Goal: Obtain resource: Obtain resource

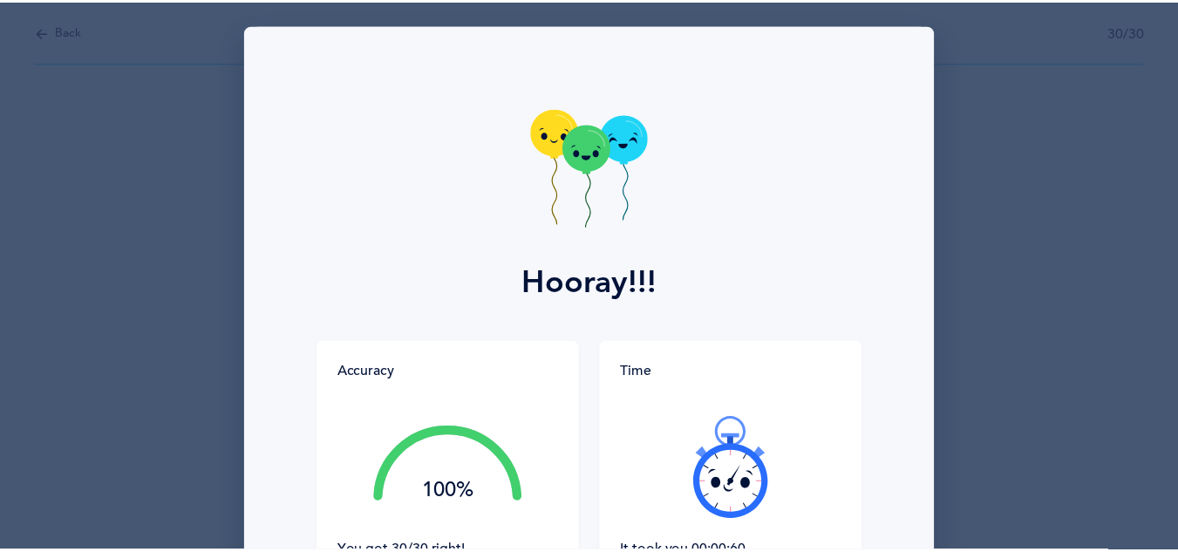
scroll to position [191, 0]
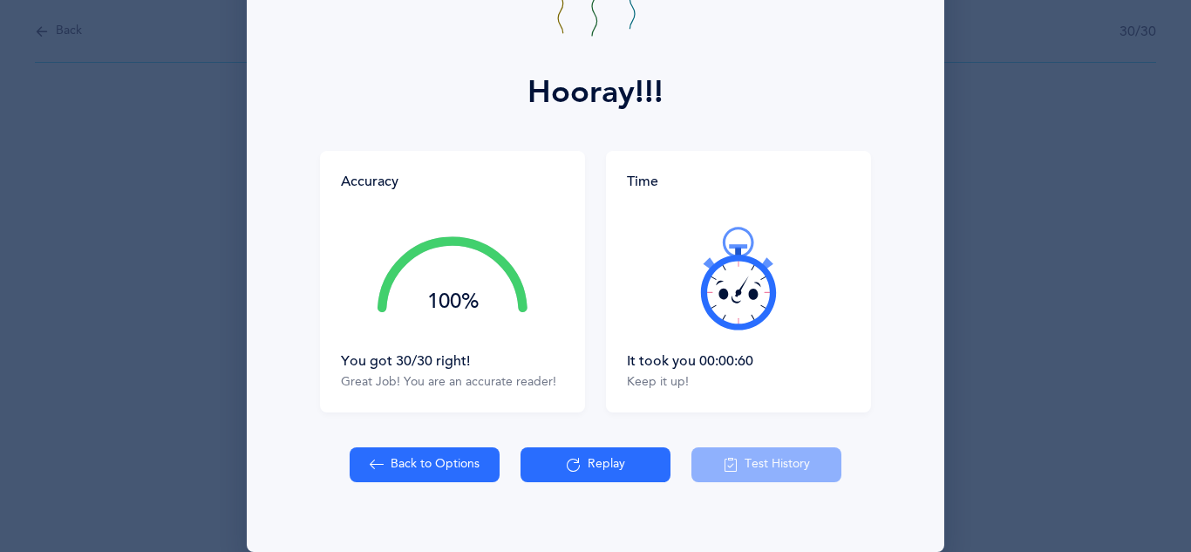
click at [422, 460] on button "Back to Options" at bounding box center [425, 464] width 150 height 35
select select "4"
select select "1"
select select "28"
select select "single"
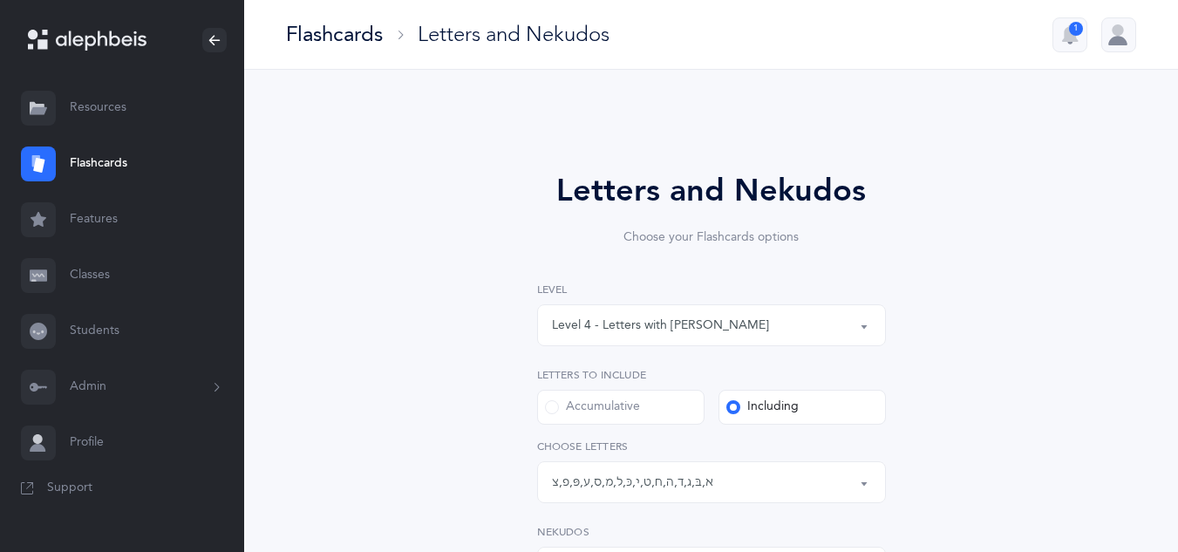
click at [112, 122] on link "Resources" at bounding box center [122, 108] width 244 height 56
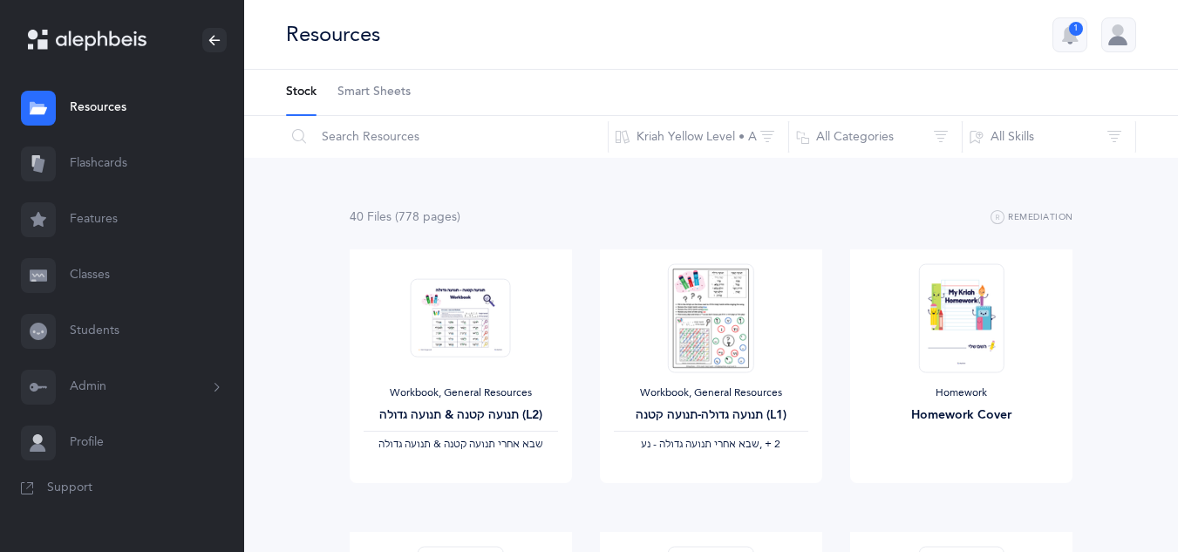
click at [372, 92] on span "Smart Sheets" at bounding box center [373, 92] width 73 height 17
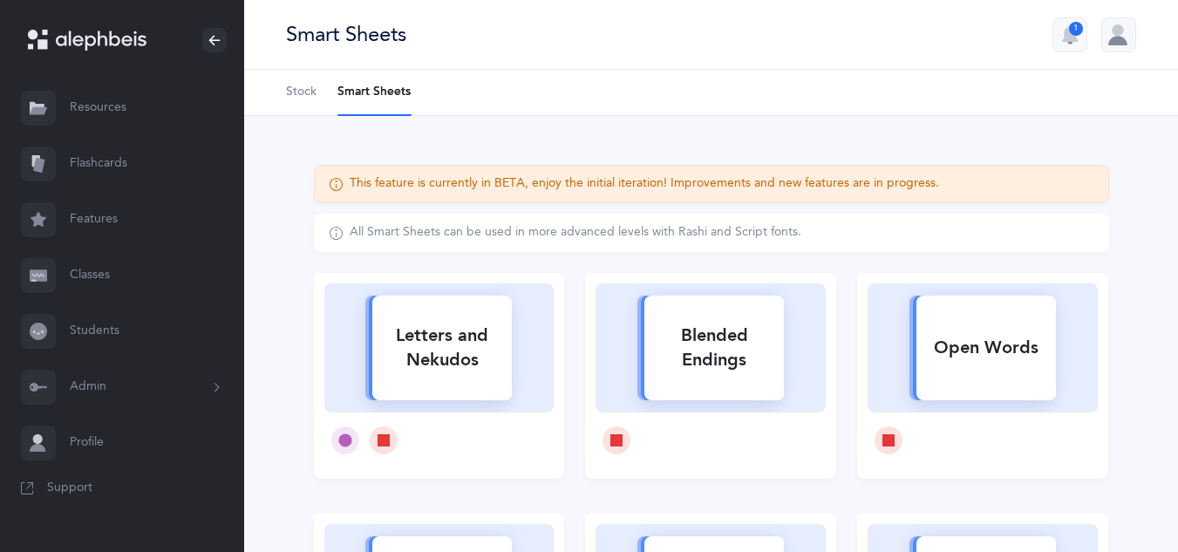
click at [479, 351] on div "Letters and Nekudos" at bounding box center [441, 348] width 139 height 70
select select
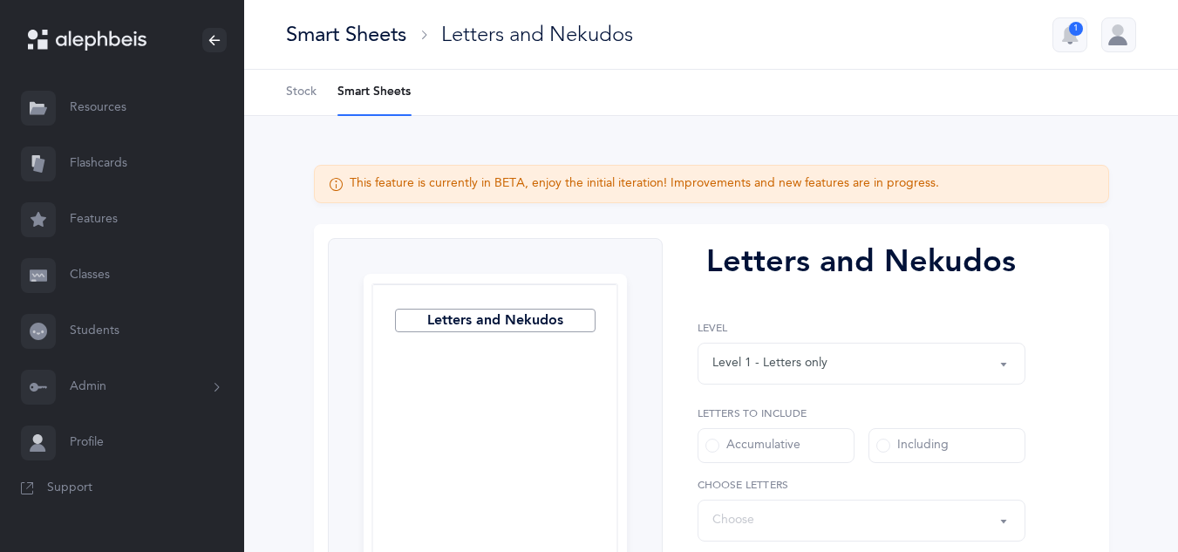
select select "27"
click at [847, 365] on div "Level 1 - Letters only" at bounding box center [861, 364] width 298 height 30
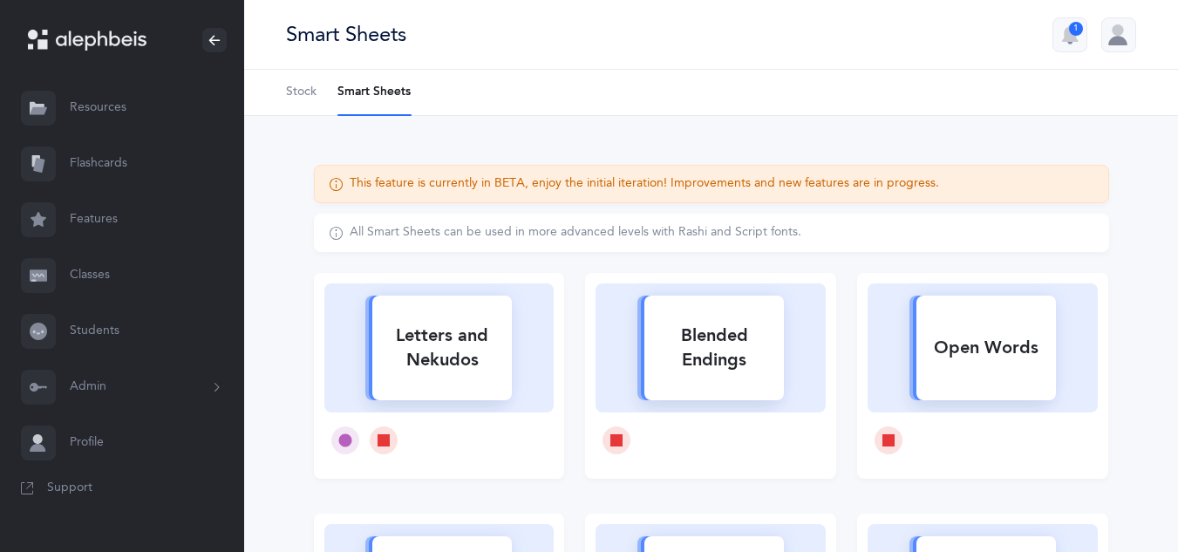
click at [987, 352] on div "Open Words" at bounding box center [985, 347] width 139 height 45
select select
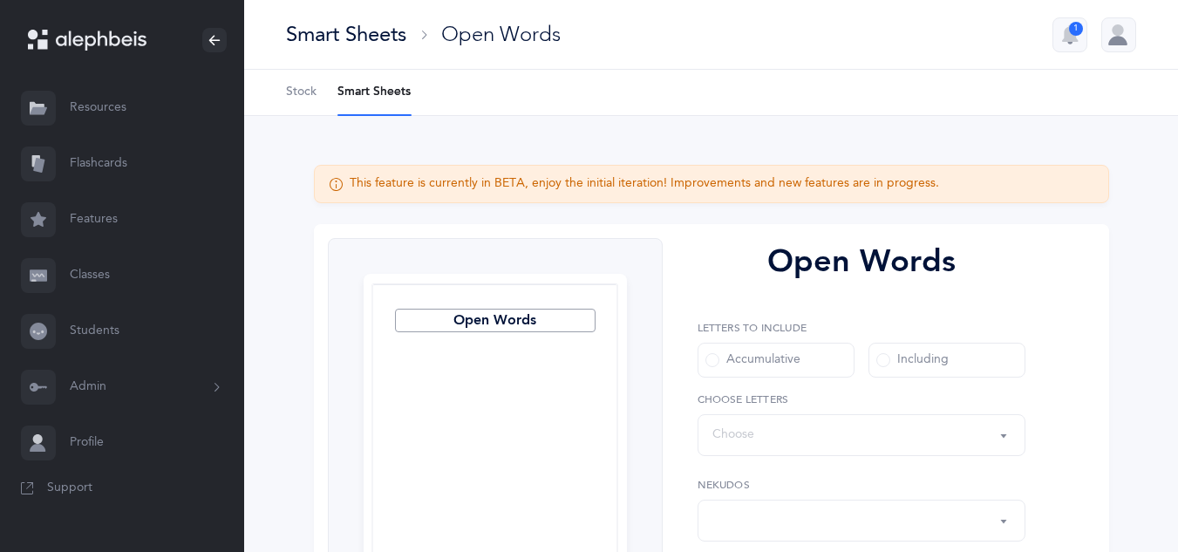
select select "all"
click at [872, 438] on div "Words up until: Choose" at bounding box center [861, 435] width 298 height 30
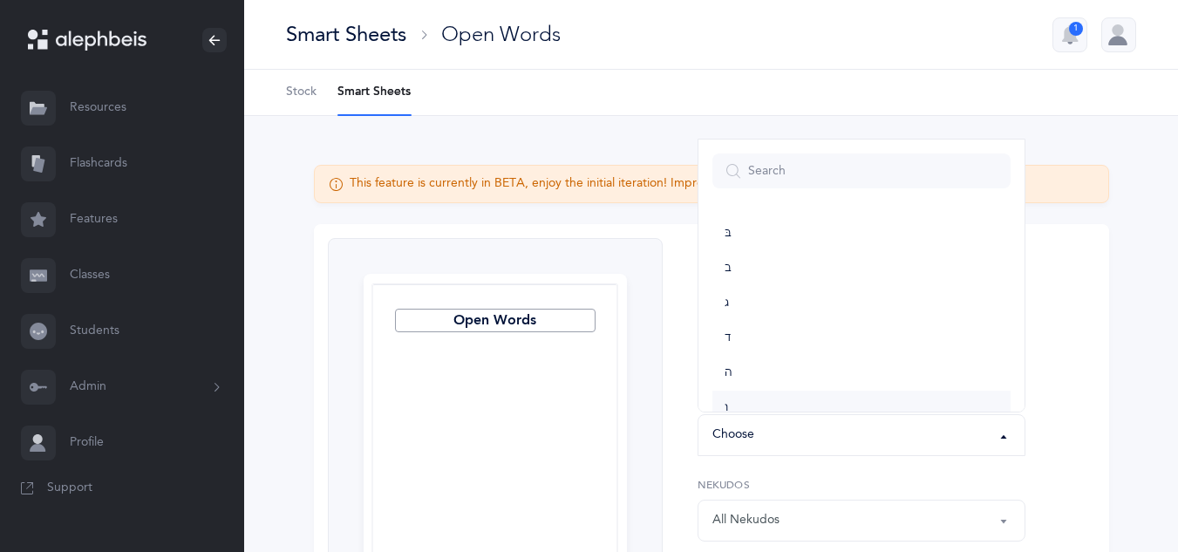
click at [820, 403] on link "ו" at bounding box center [861, 408] width 298 height 35
select select "6"
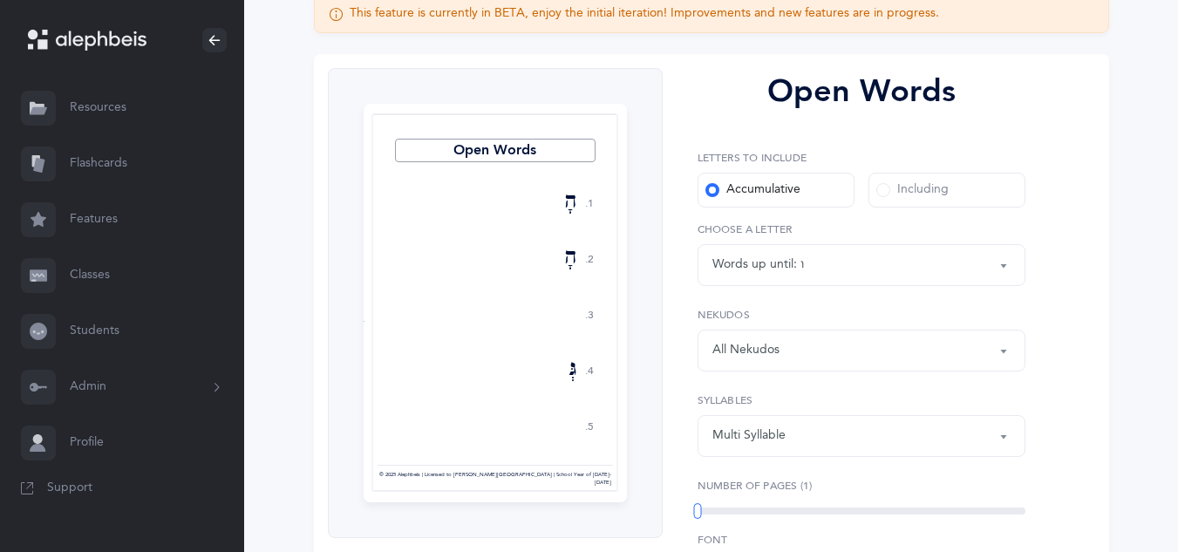
scroll to position [175, 0]
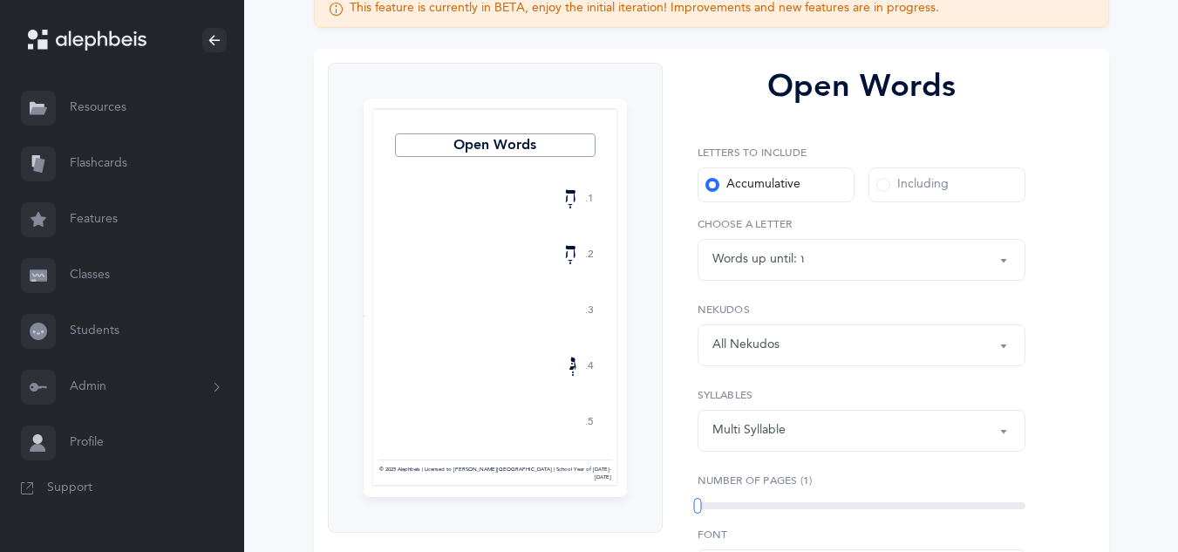
click at [846, 262] on div "Words up until: ו" at bounding box center [861, 260] width 298 height 30
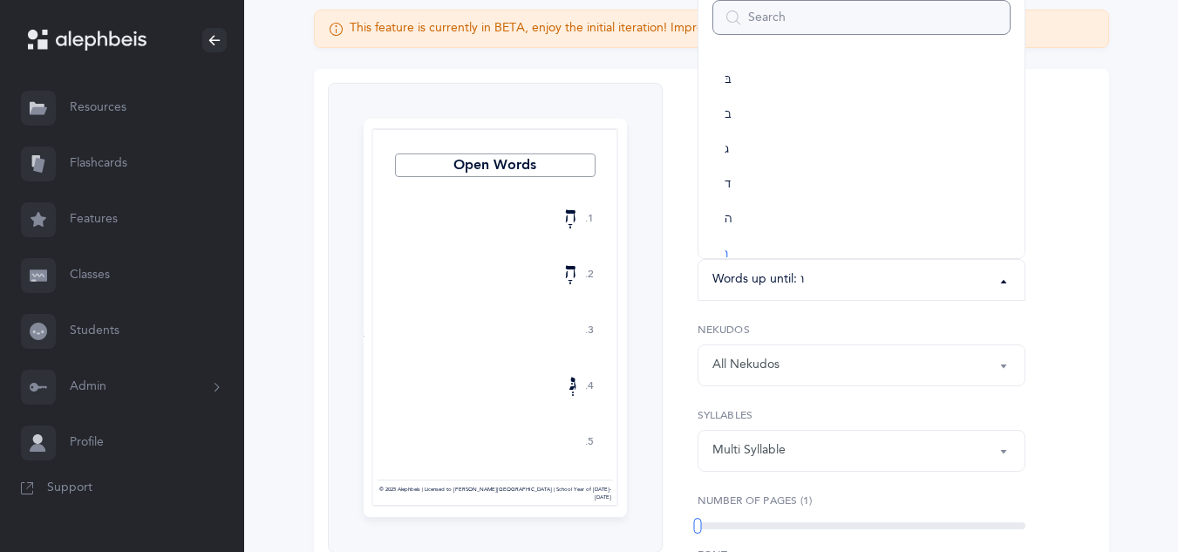
scroll to position [87, 0]
click at [1116, 217] on div "This feature is currently in BETA, enjoy the initial iteration! Improvements an…" at bounding box center [711, 395] width 836 height 771
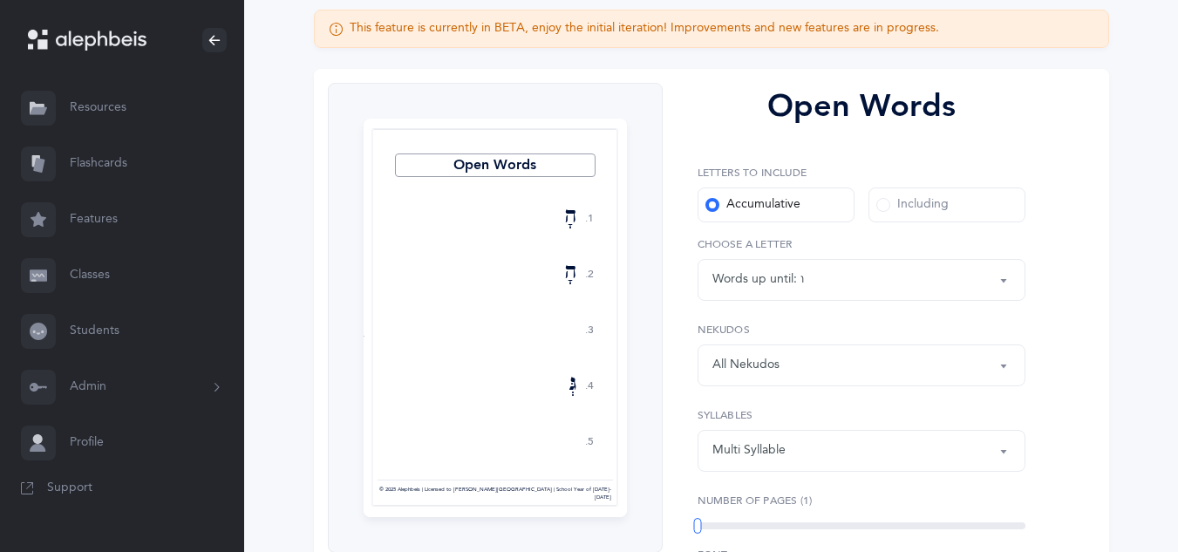
click at [882, 207] on span at bounding box center [883, 205] width 14 height 14
click at [0, 0] on input "Including" at bounding box center [0, 0] width 0 height 0
click at [812, 283] on div "Words including: All Letters" at bounding box center [861, 280] width 298 height 30
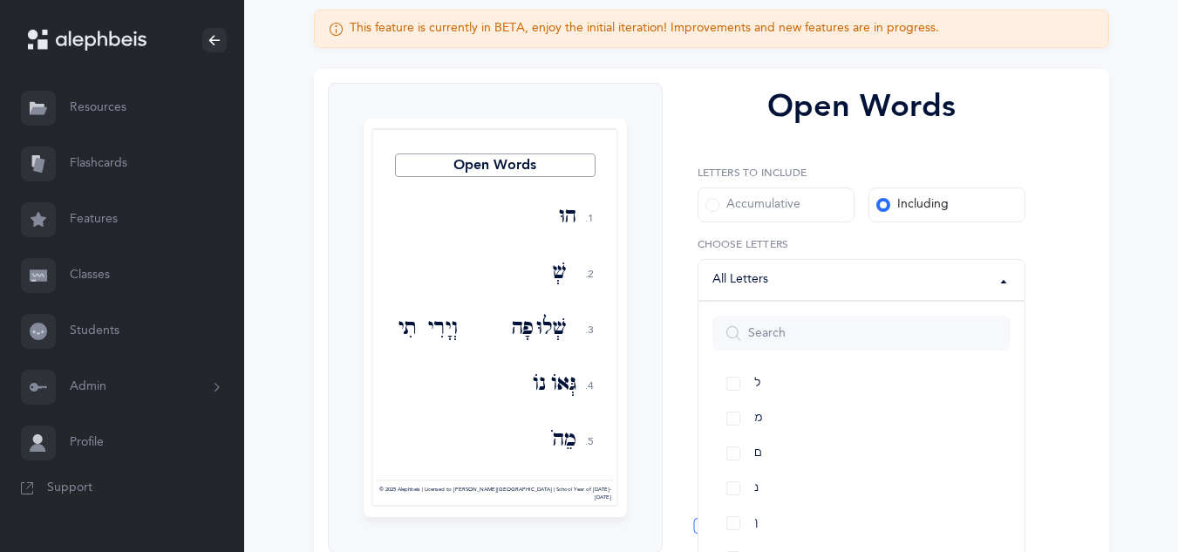
scroll to position [588, 0]
click at [737, 471] on link "נ" at bounding box center [861, 469] width 298 height 35
click at [732, 448] on link "ו" at bounding box center [861, 443] width 298 height 35
select select "6"
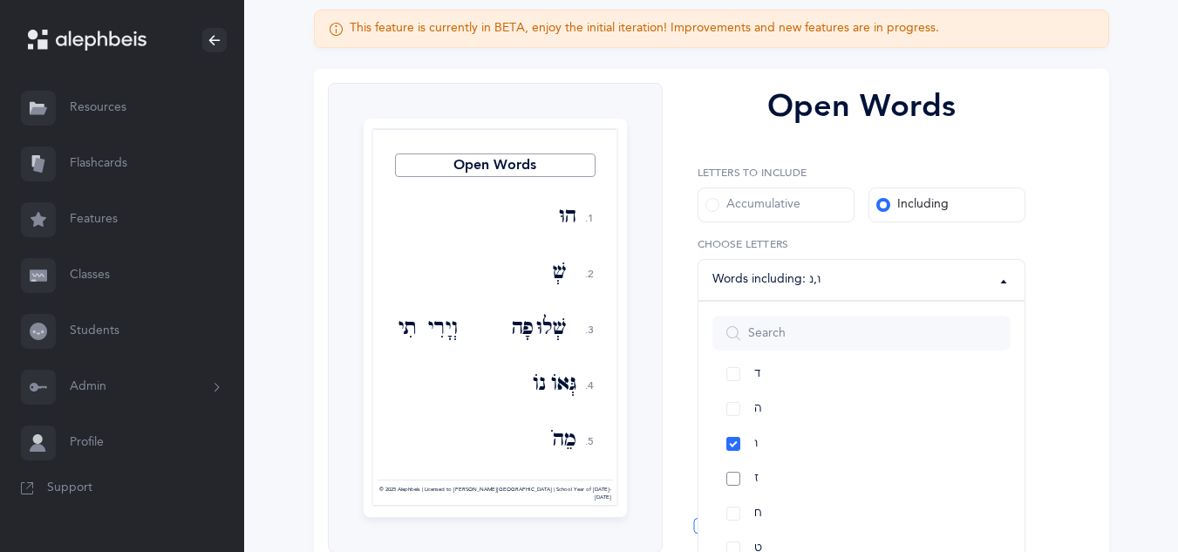
click at [730, 479] on link "ז" at bounding box center [861, 478] width 298 height 35
click at [732, 491] on link "צ" at bounding box center [861, 488] width 298 height 35
click at [1087, 402] on div "Open Words 1. 2. 3. 4. 5. הוּבָא שְׁבָחָא שְׁלוּפָה וְיָרִיתִי גְּאוֹנוֹ מֵהֹדּ…" at bounding box center [711, 424] width 795 height 711
click at [888, 370] on div "All Nekudos" at bounding box center [861, 365] width 298 height 30
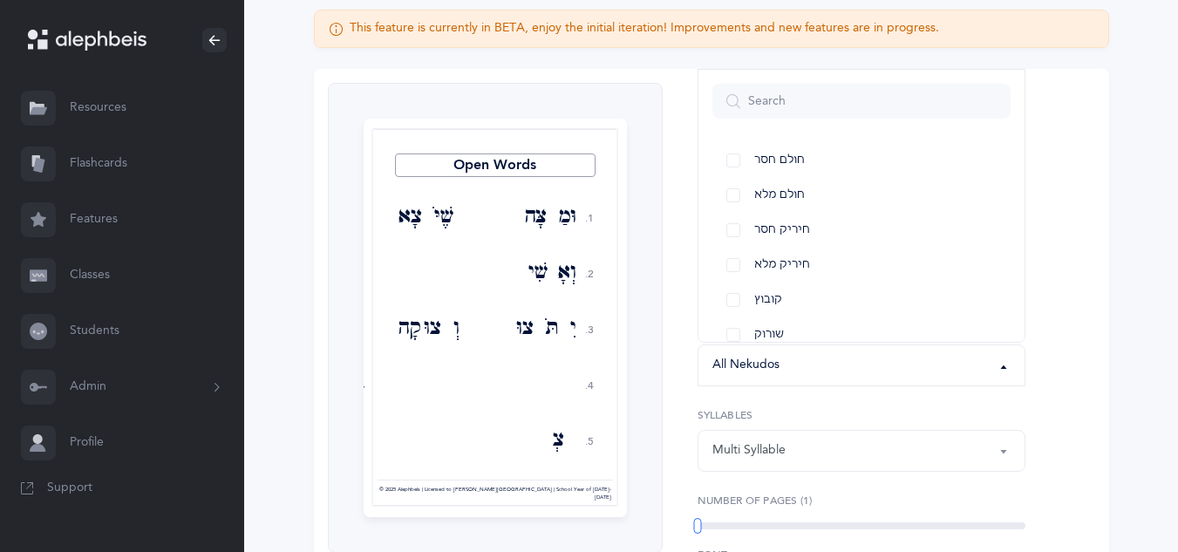
scroll to position [237, 0]
click at [733, 273] on link "קובוץ" at bounding box center [861, 275] width 298 height 35
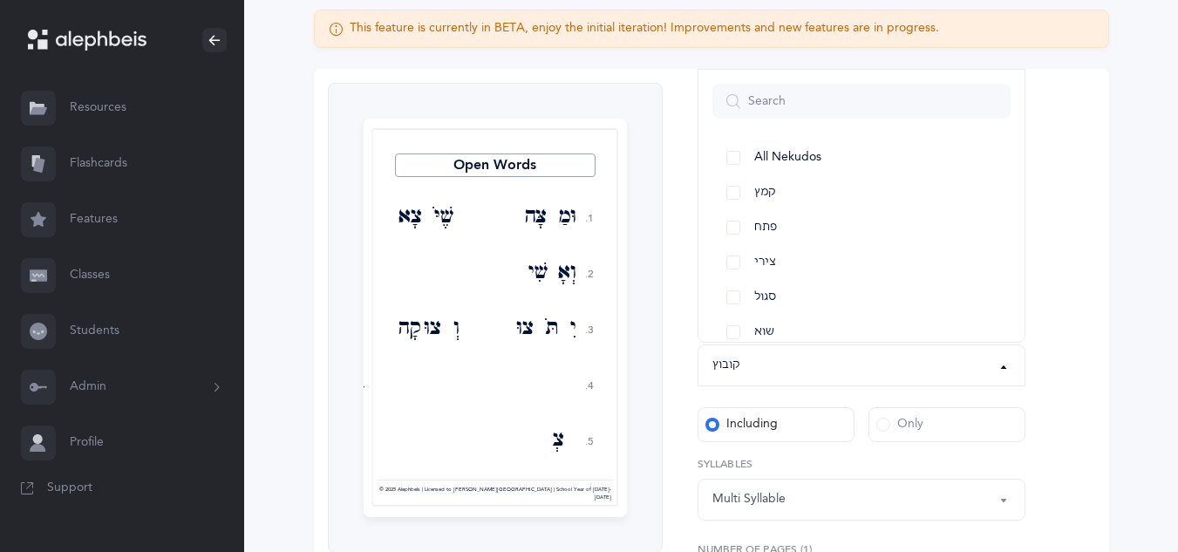
scroll to position [0, 0]
click at [732, 270] on link "צירי" at bounding box center [861, 268] width 298 height 35
select select "30"
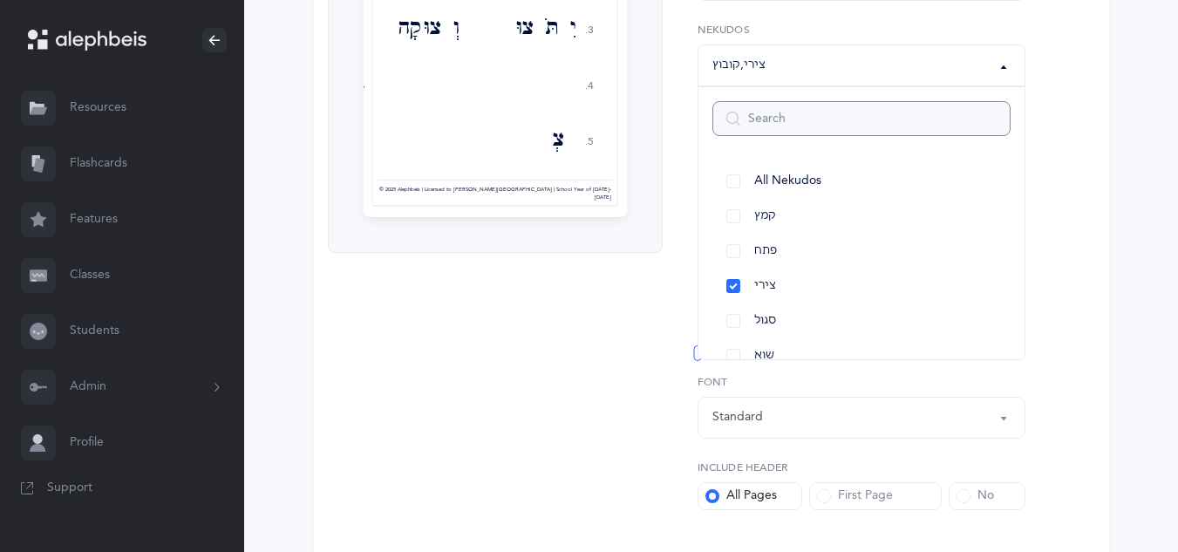
scroll to position [452, 0]
click at [1068, 265] on div "Open Words 1. 2. 3. 4. 5. וּמַצָּה שֶׁיֹּצָא וְאָשִׁיבָה יִתֹּצוּ וְצוּקָה בְּצ…" at bounding box center [711, 191] width 795 height 839
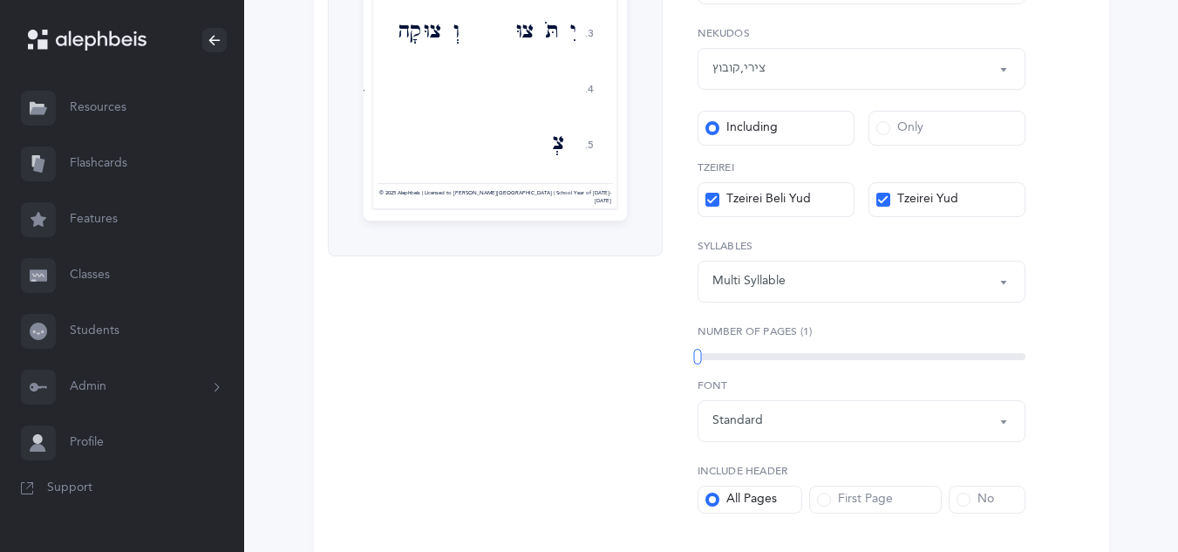
click at [713, 201] on icon at bounding box center [712, 200] width 10 height 10
click at [0, 0] on input "Tzeirei Beli Yud" at bounding box center [0, 0] width 0 height 0
click at [800, 282] on div "Multi Syllable" at bounding box center [861, 282] width 298 height 30
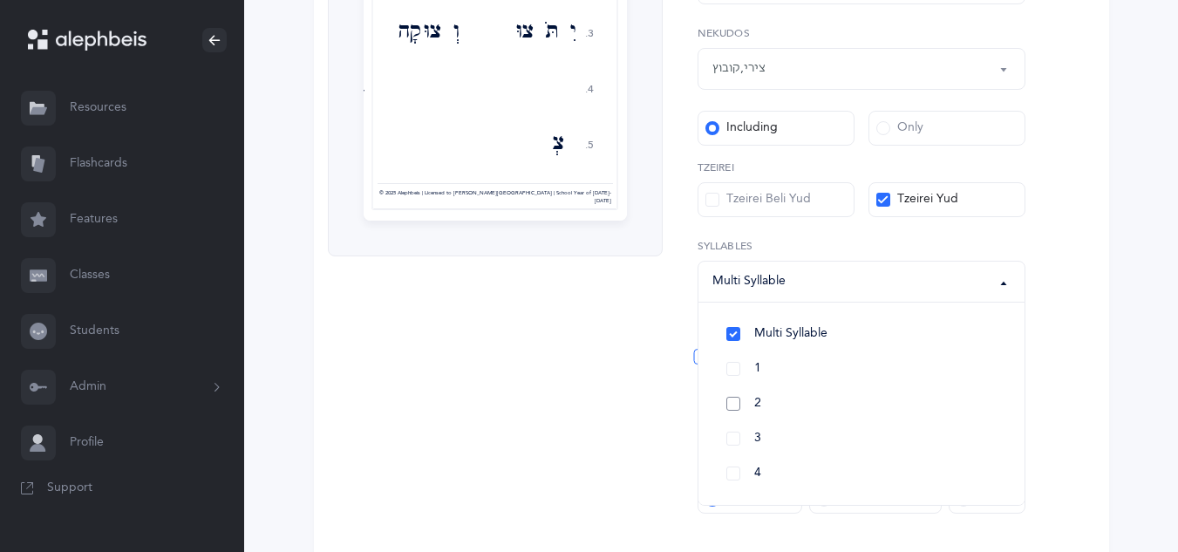
click at [733, 405] on link "2" at bounding box center [861, 403] width 298 height 35
select select "2"
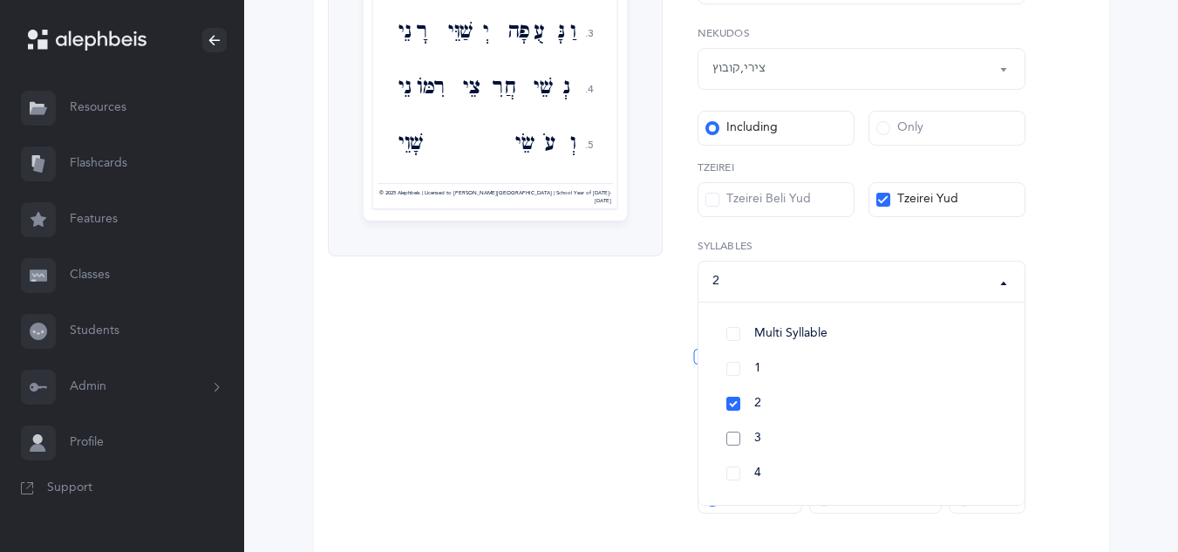
click at [733, 436] on link "3" at bounding box center [861, 438] width 298 height 35
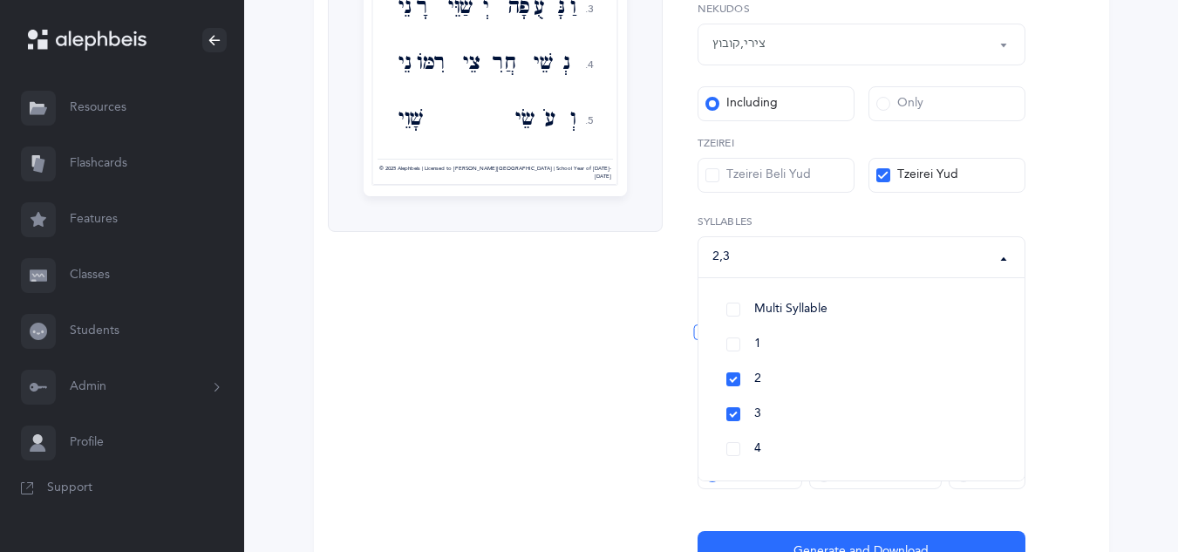
scroll to position [581, 0]
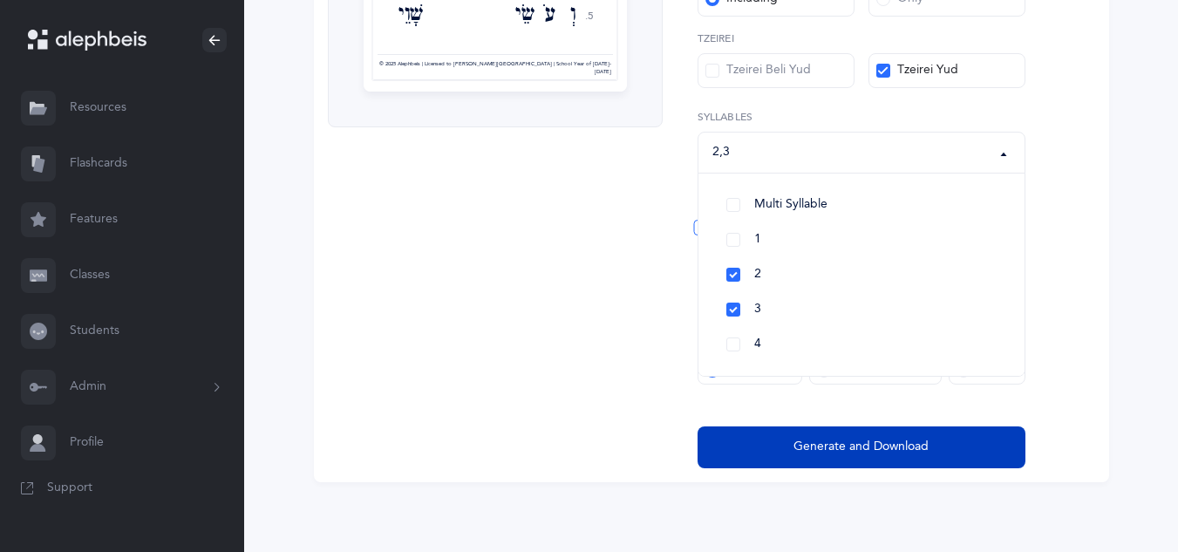
click at [876, 451] on span "Generate and Download" at bounding box center [860, 447] width 135 height 18
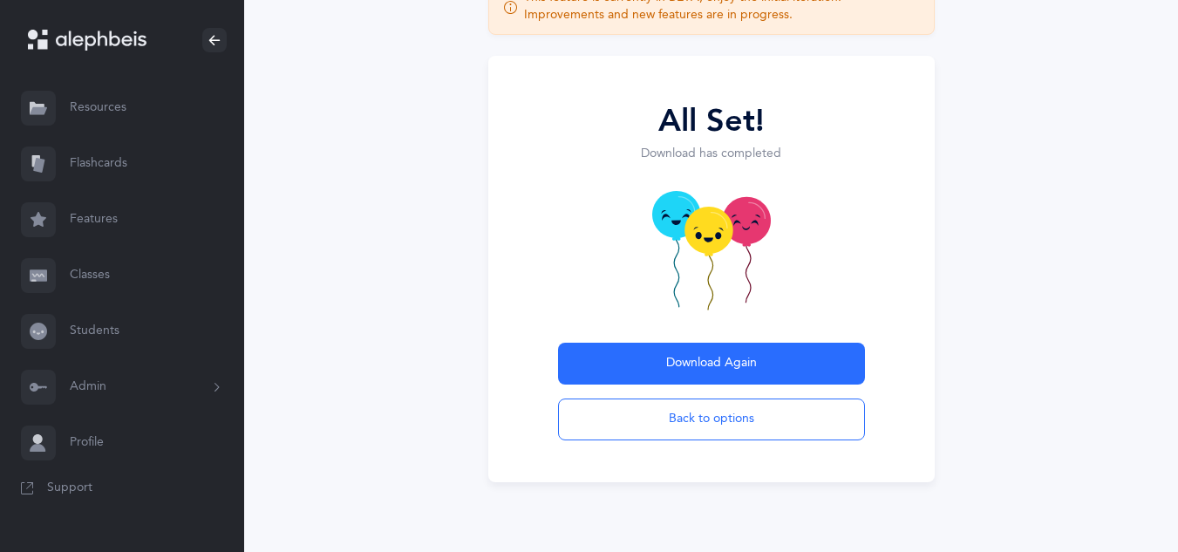
scroll to position [139, 0]
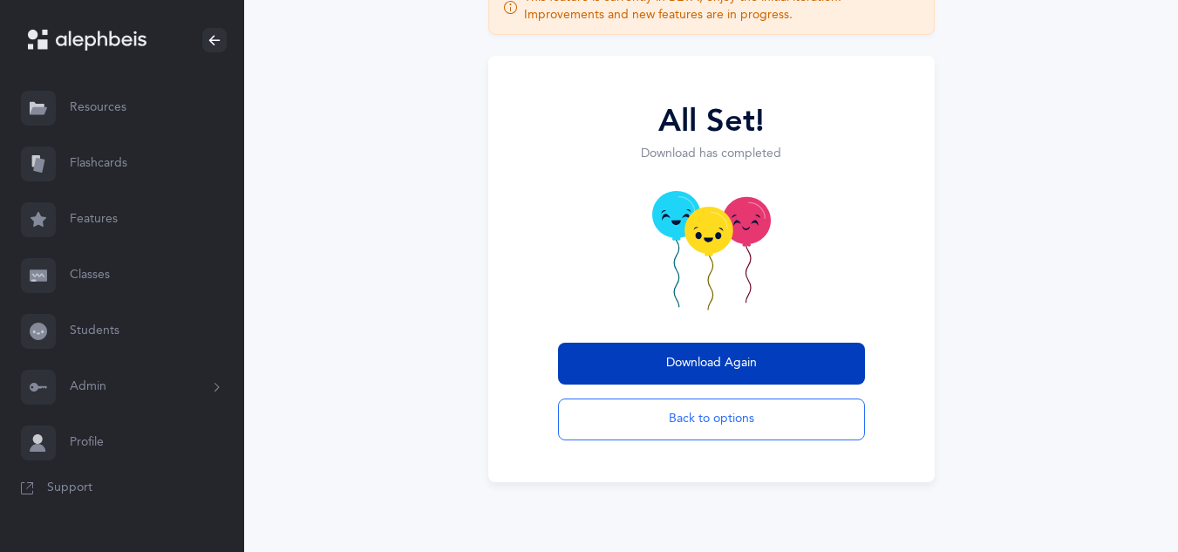
click at [747, 367] on span "Download Again" at bounding box center [711, 363] width 91 height 18
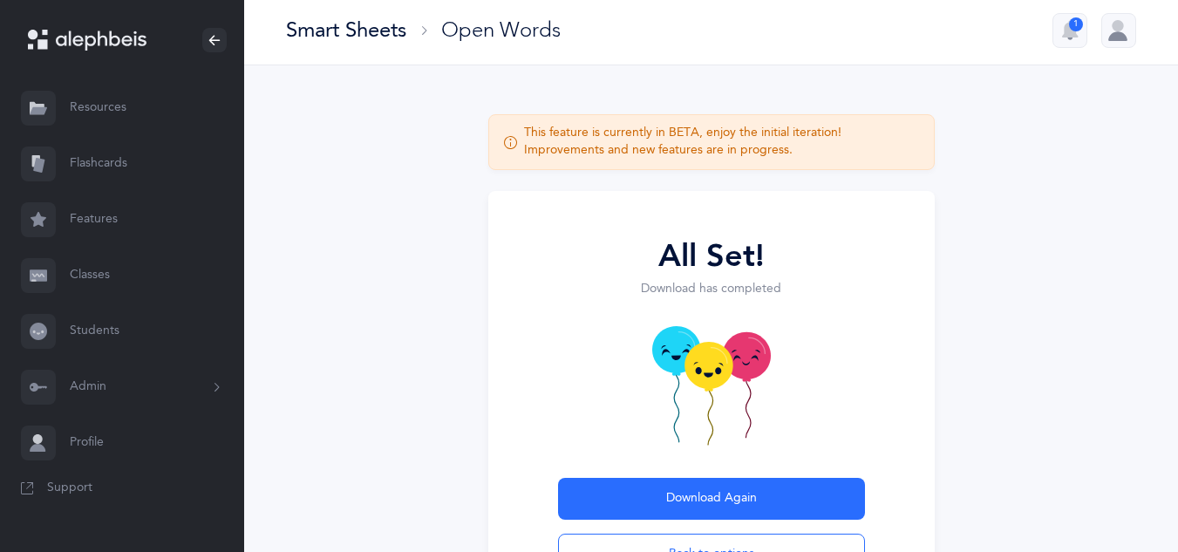
scroll to position [0, 0]
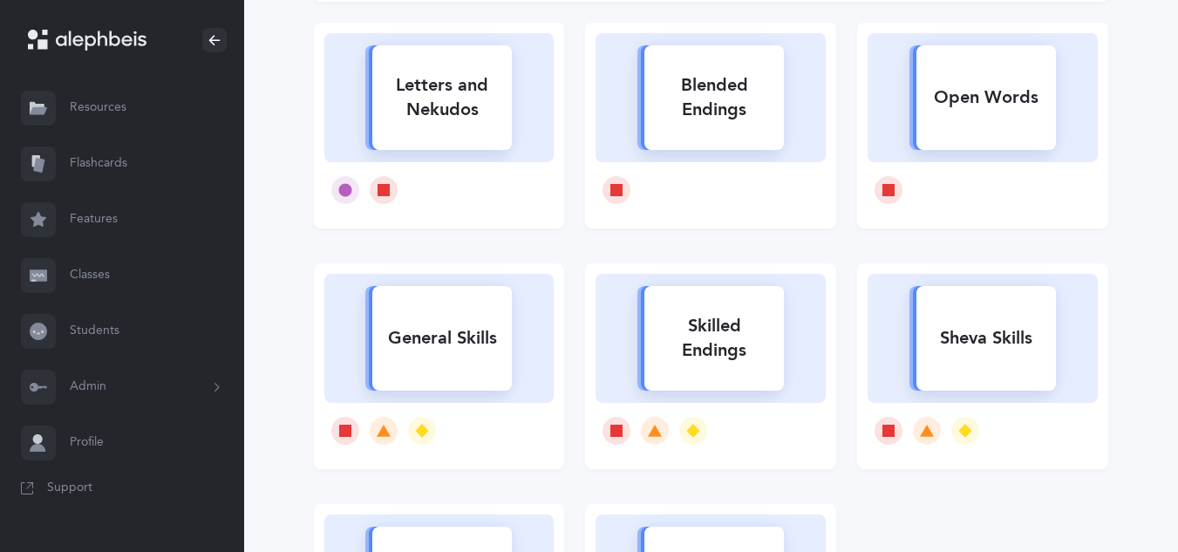
scroll to position [257, 0]
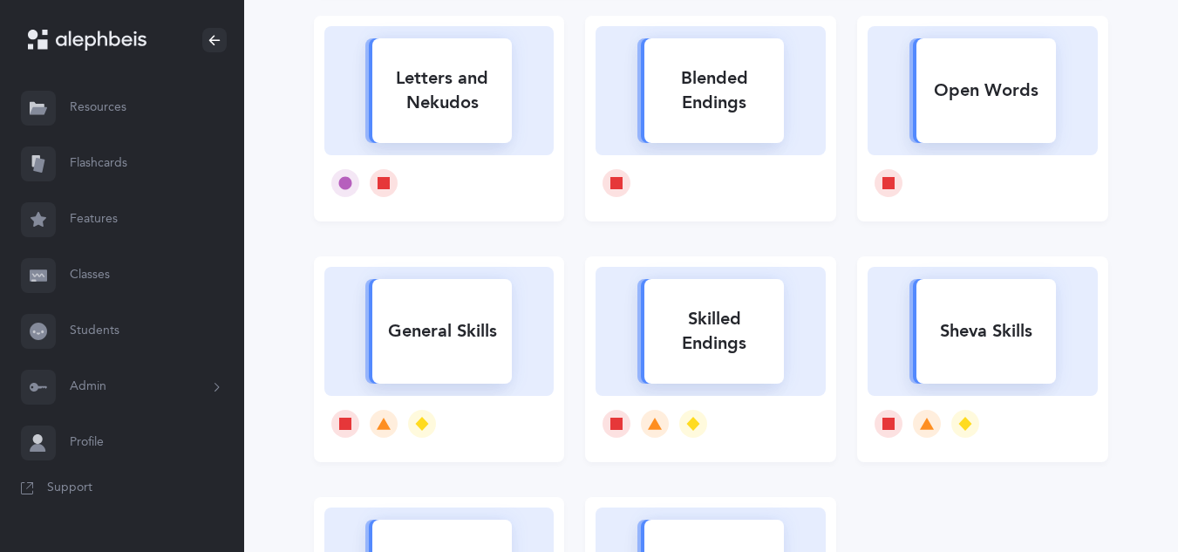
click at [430, 323] on div "General Skills" at bounding box center [441, 331] width 139 height 45
select select
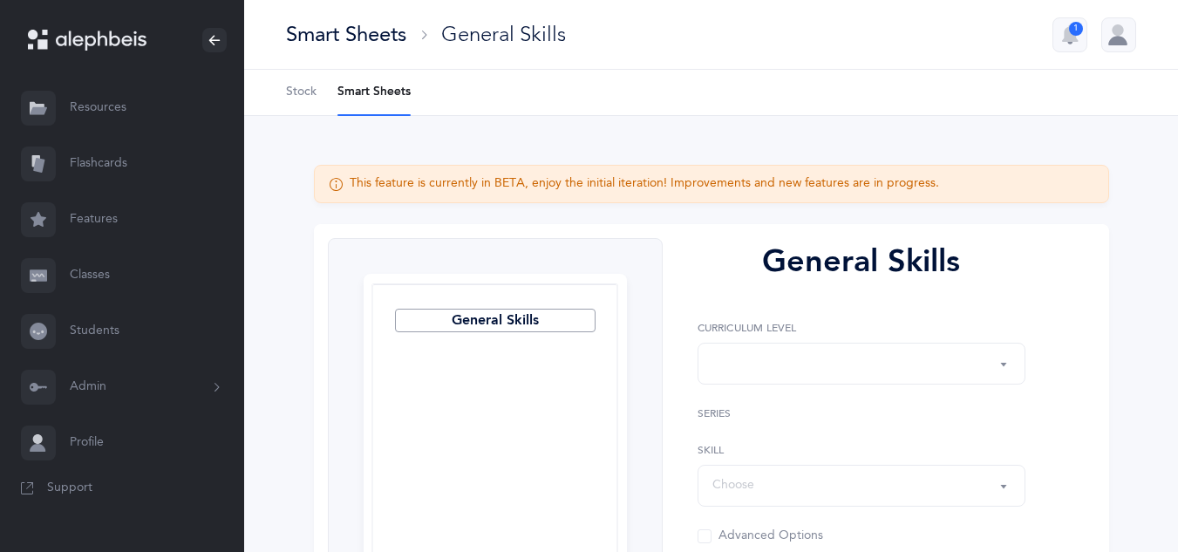
click at [441, 346] on div at bounding box center [495, 472] width 248 height 378
select select "Silent Letters"
select select
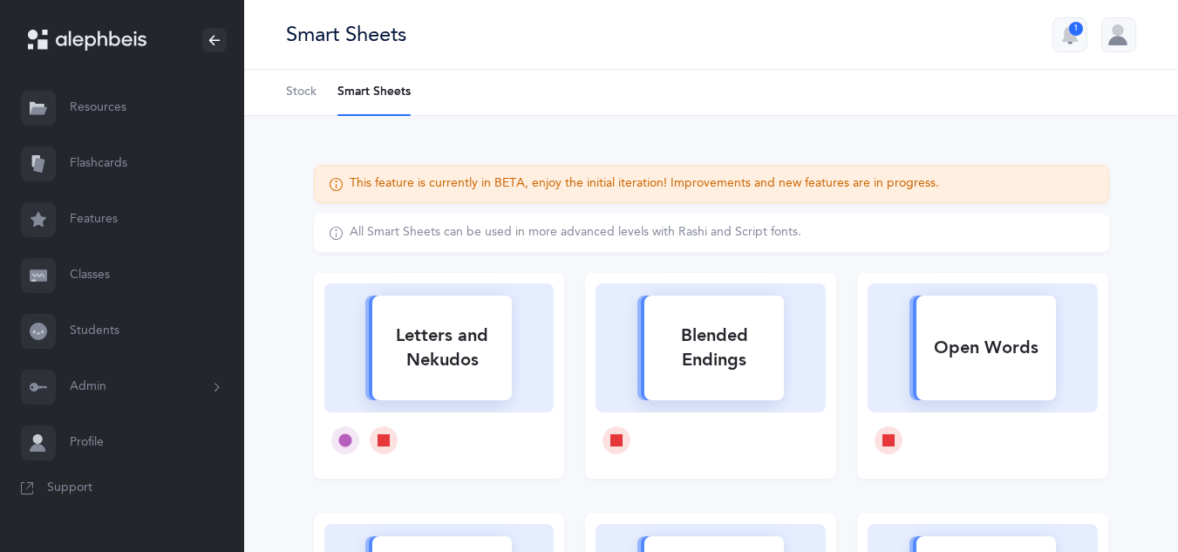
click at [468, 357] on div "Letters and Nekudos" at bounding box center [441, 348] width 139 height 70
select select "27"
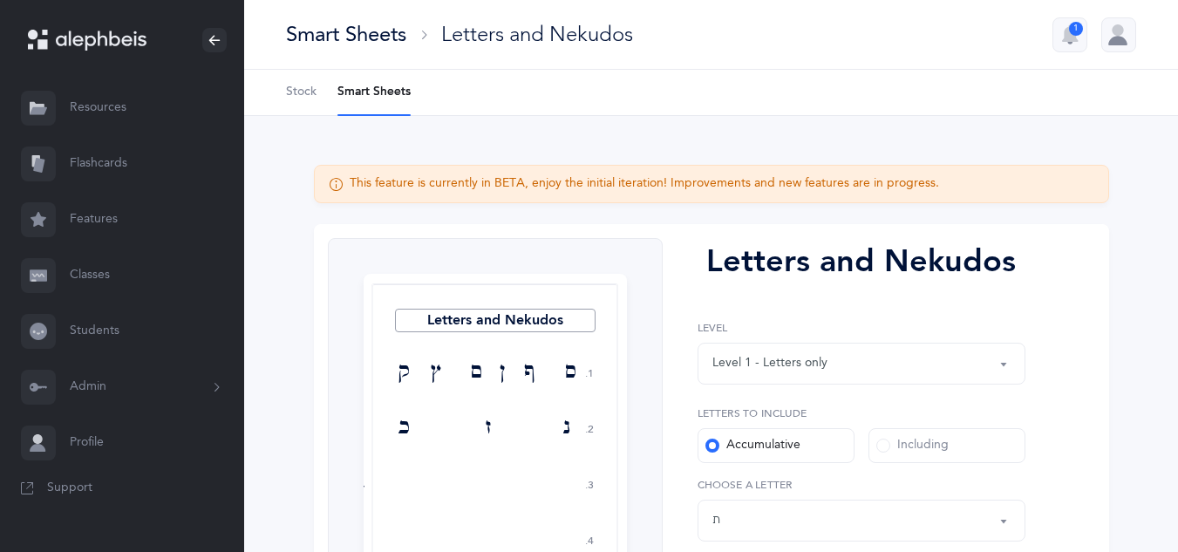
click at [807, 373] on div "Level 1 - Letters only" at bounding box center [861, 364] width 298 height 30
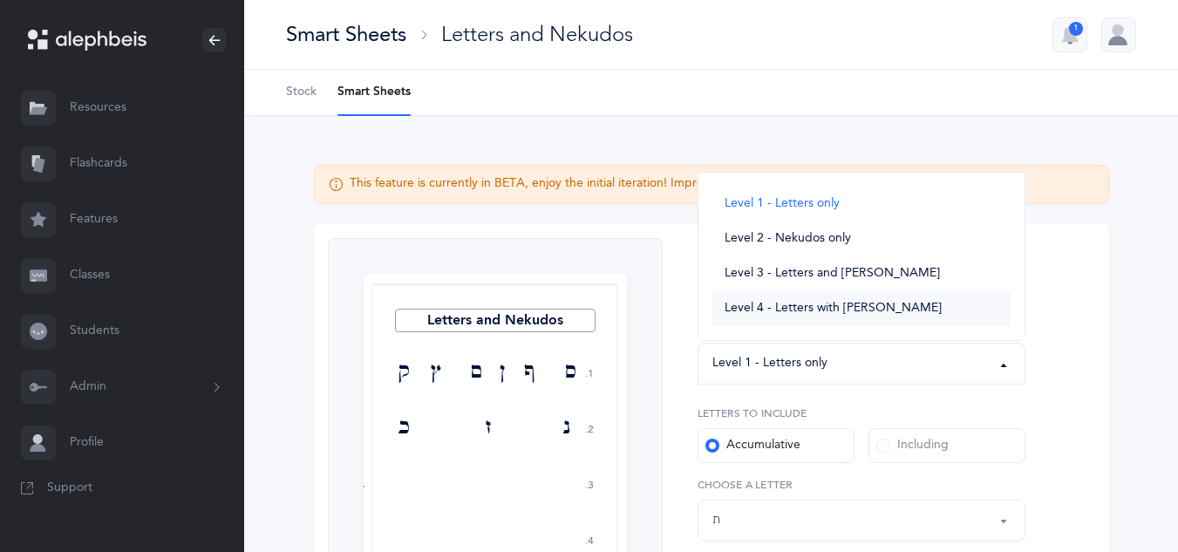
click at [801, 316] on span "Level 4 - Letters with [PERSON_NAME]" at bounding box center [832, 309] width 217 height 16
select select "4"
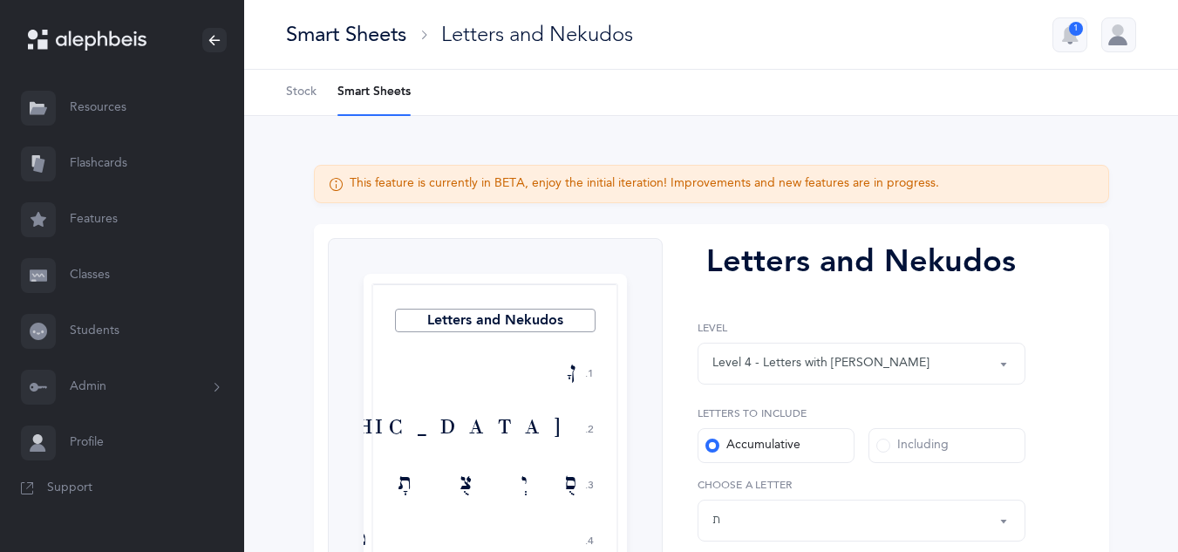
click at [880, 445] on span at bounding box center [883, 445] width 14 height 14
click at [0, 0] on input "Including" at bounding box center [0, 0] width 0 height 0
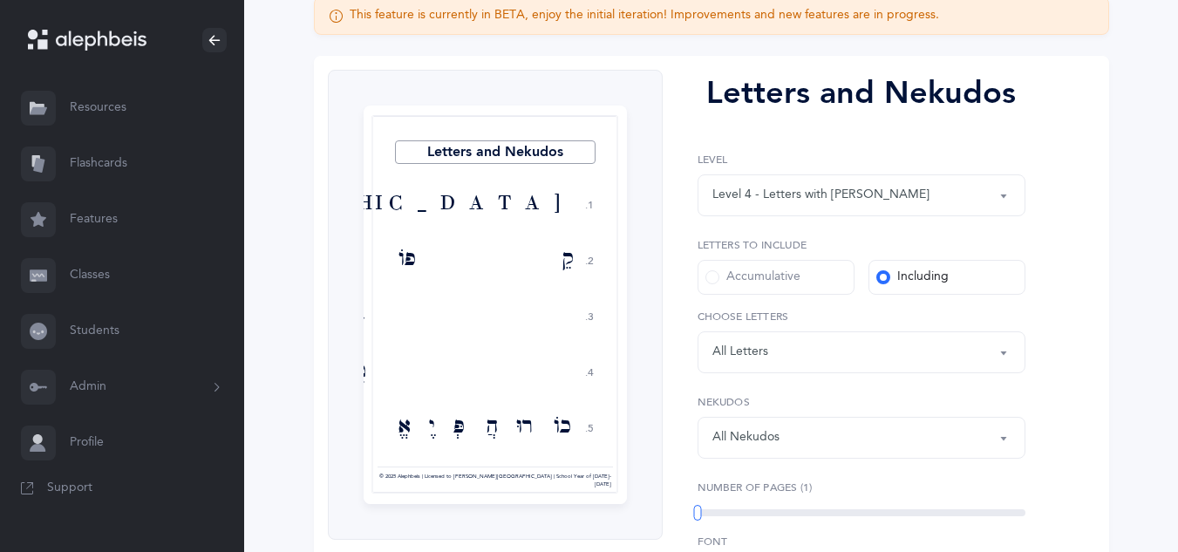
scroll to position [187, 0]
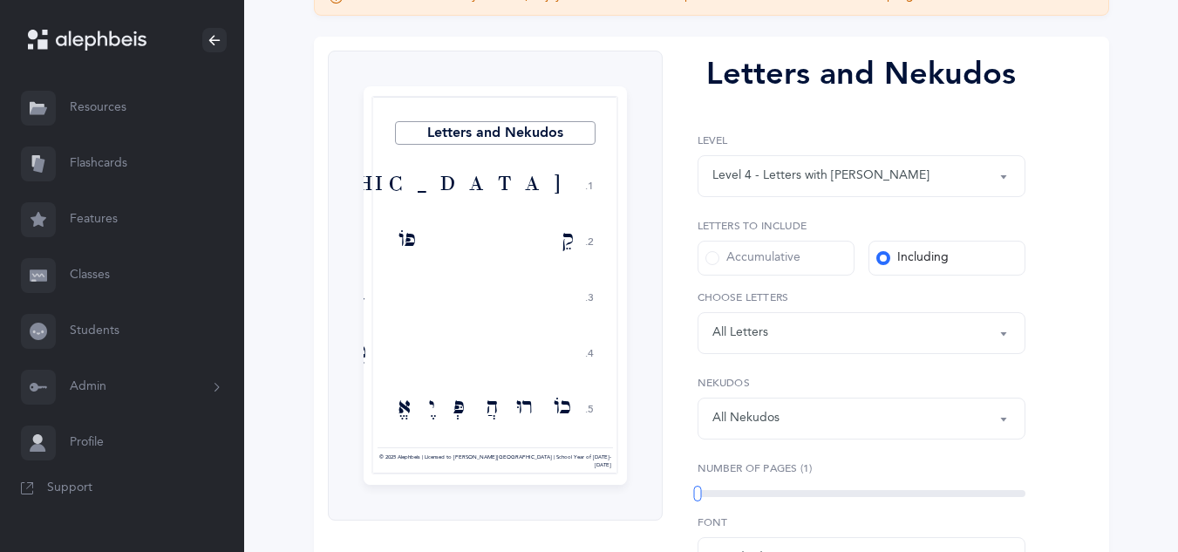
click at [856, 332] on div "Letters: All Letters" at bounding box center [861, 333] width 298 height 30
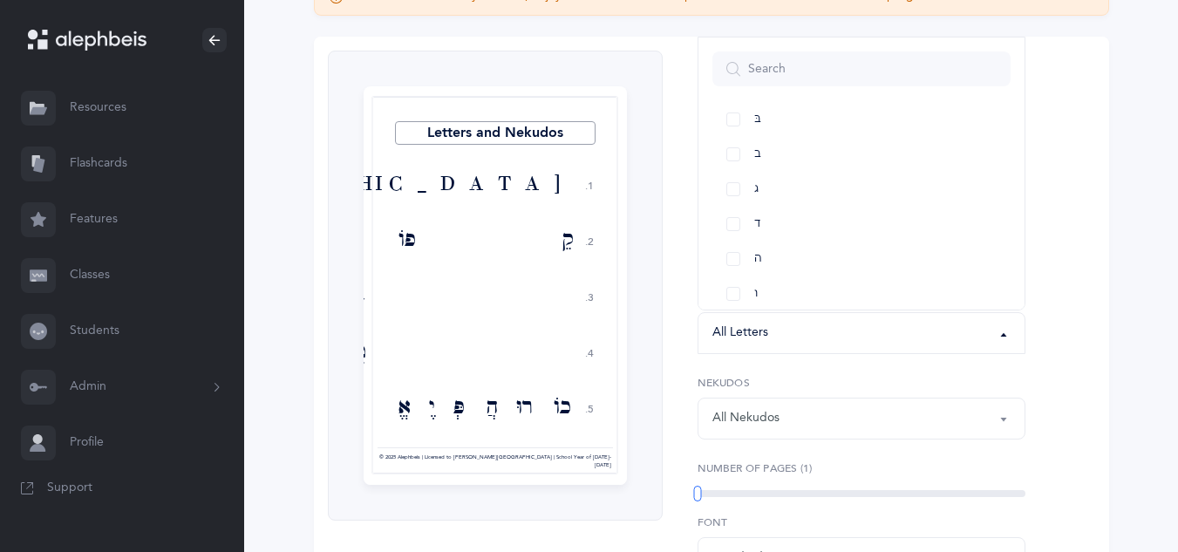
scroll to position [105, 0]
click at [733, 270] on link "ו" at bounding box center [861, 271] width 298 height 35
select select "6"
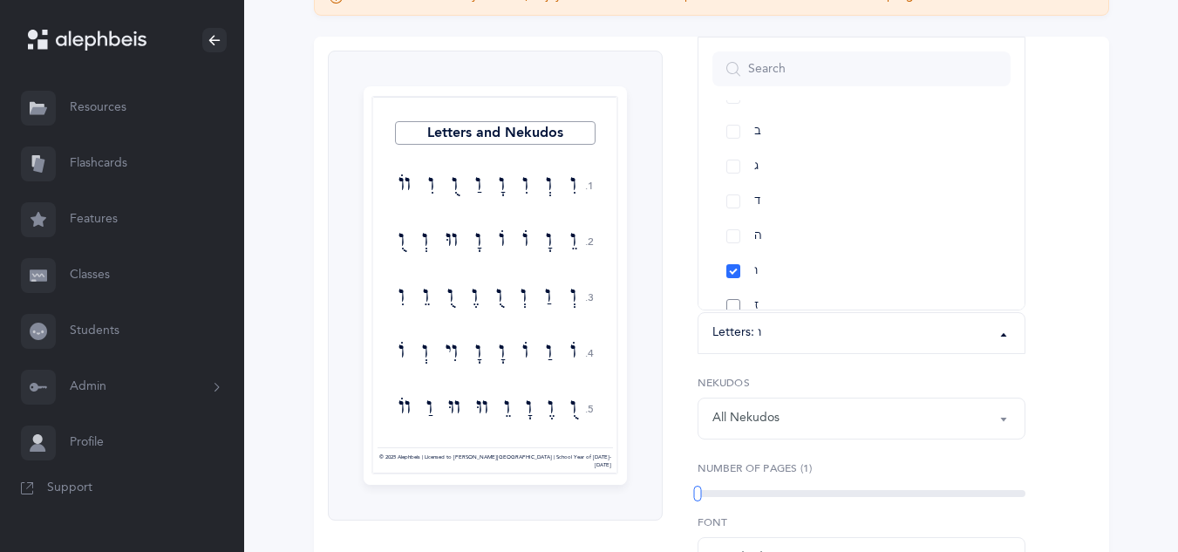
click at [736, 304] on link "ז" at bounding box center [861, 306] width 298 height 35
click at [732, 237] on link "נ" at bounding box center [861, 236] width 298 height 35
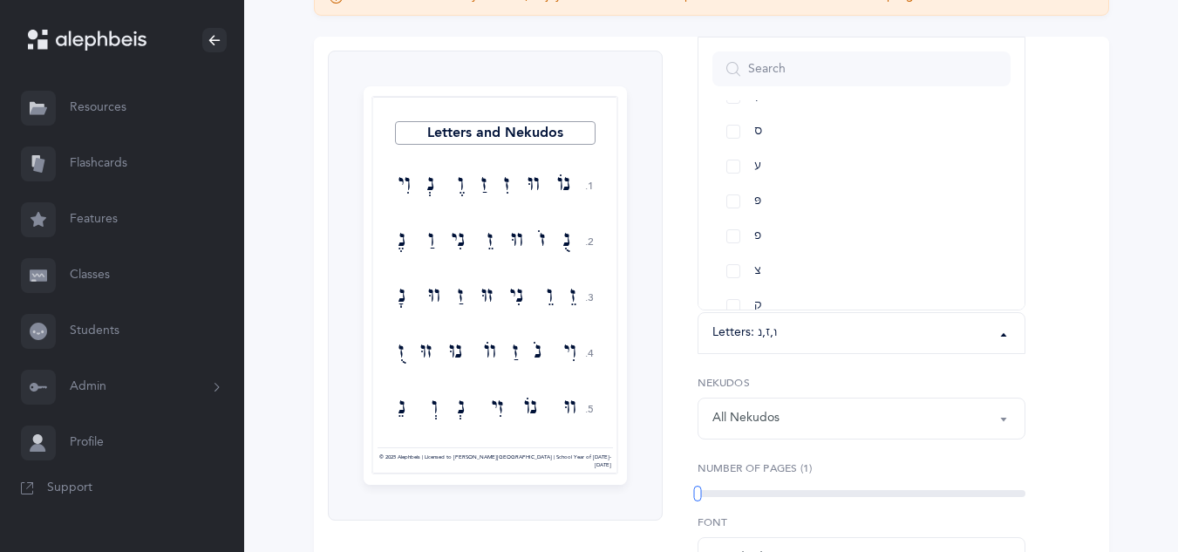
scroll to position [732, 0]
click at [731, 235] on link "צ" at bounding box center [861, 236] width 298 height 35
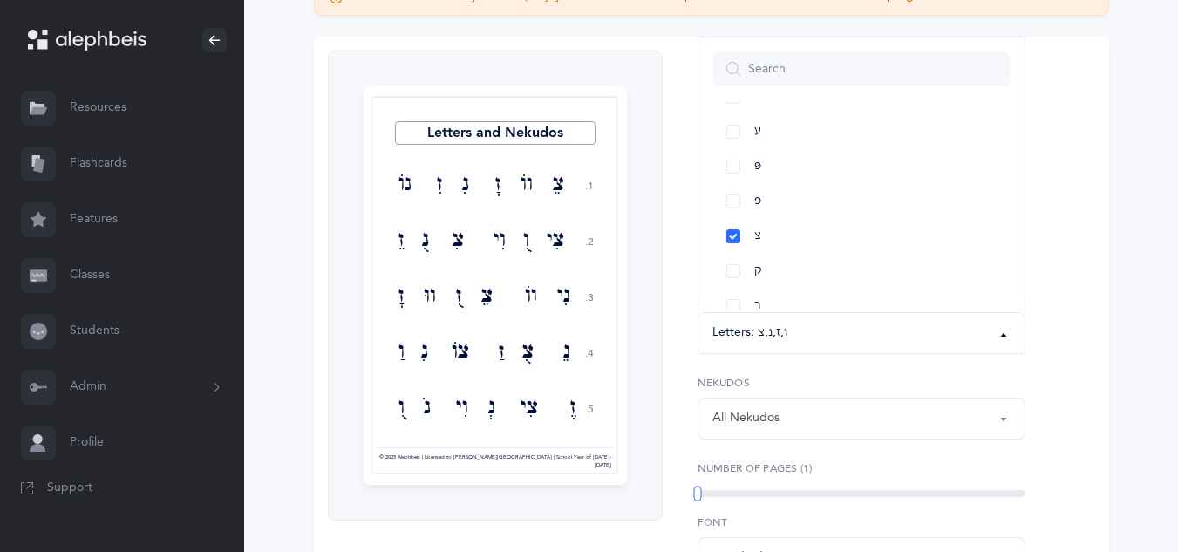
click at [813, 419] on div "All Nekudos" at bounding box center [861, 419] width 298 height 30
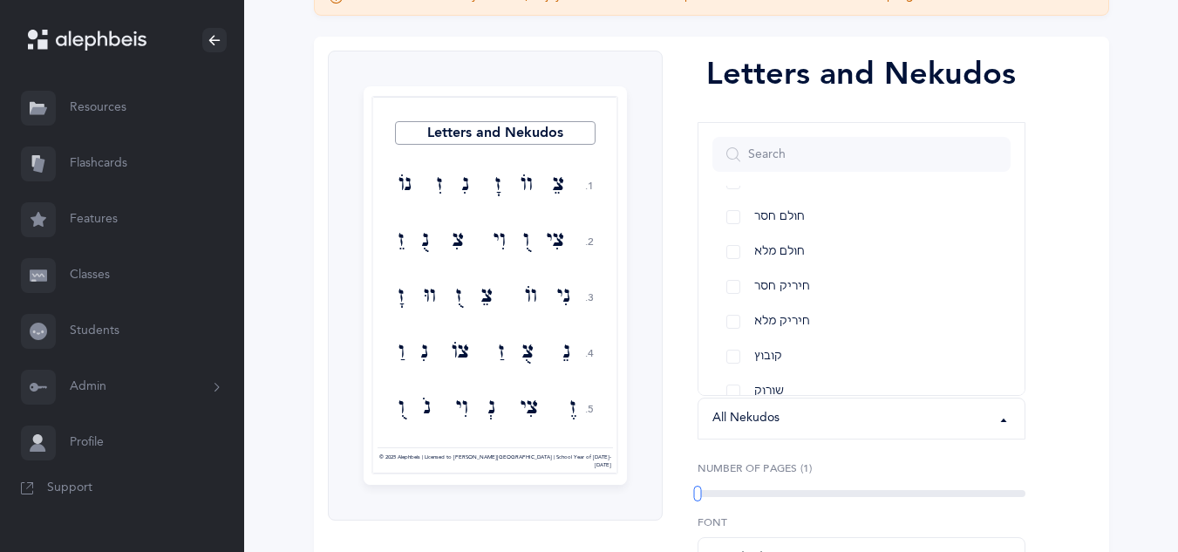
scroll to position [244, 0]
click at [733, 317] on link "קובוץ" at bounding box center [861, 321] width 298 height 35
select select "37"
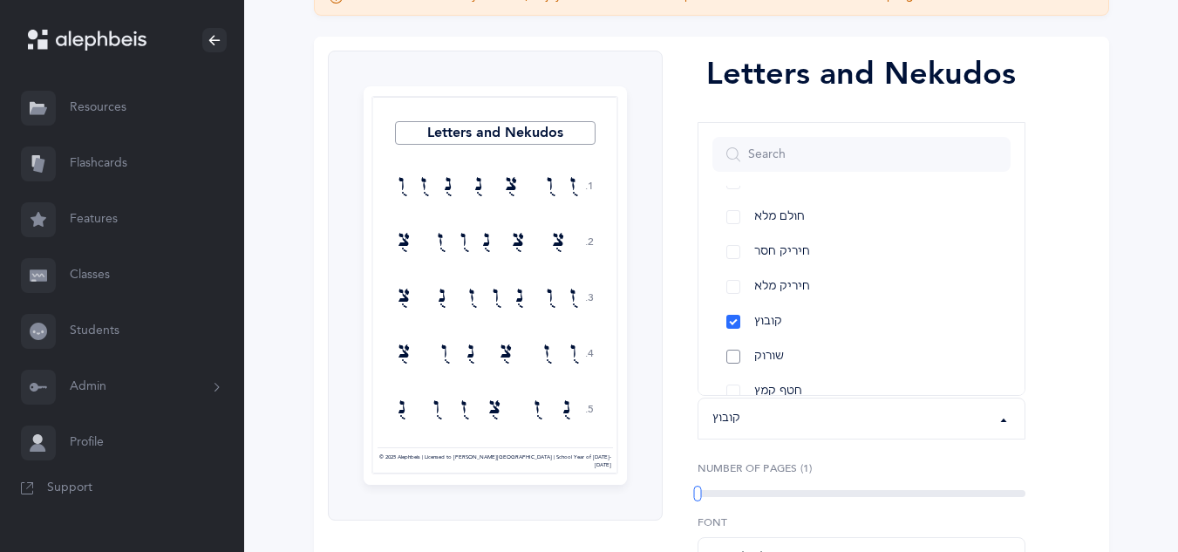
click at [732, 359] on link "שורוק" at bounding box center [861, 356] width 298 height 35
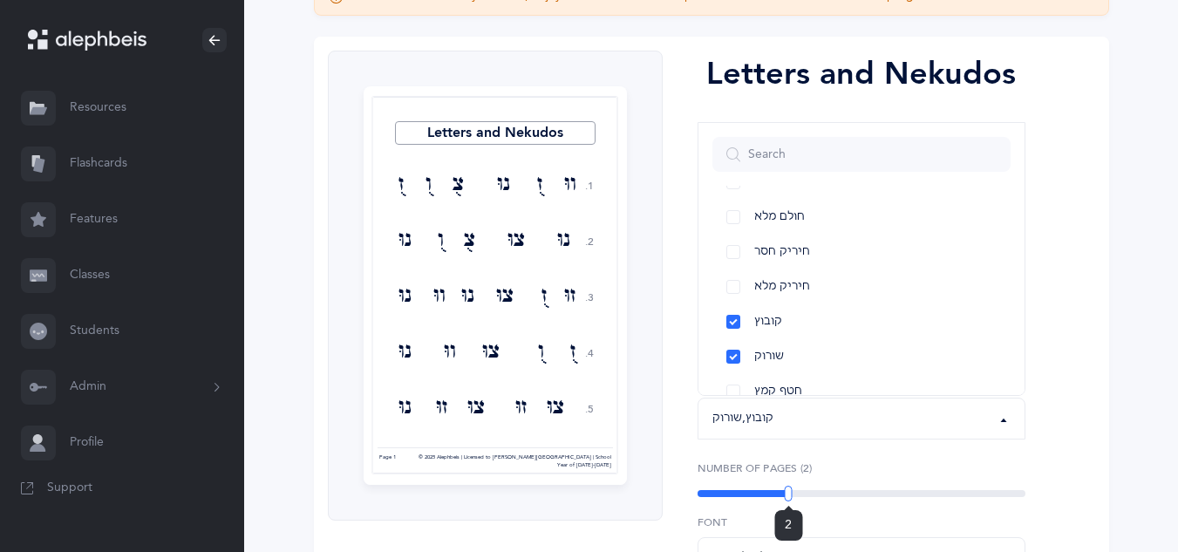
drag, startPoint x: 696, startPoint y: 492, endPoint x: 788, endPoint y: 513, distance: 94.7
click at [788, 501] on div "2" at bounding box center [789, 494] width 8 height 16
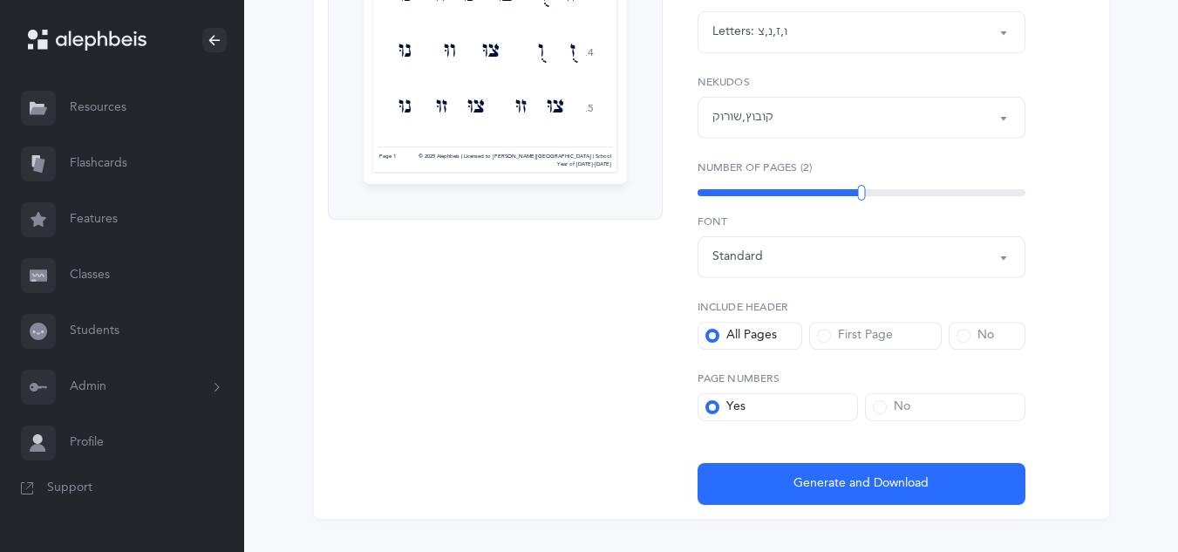
scroll to position [525, 0]
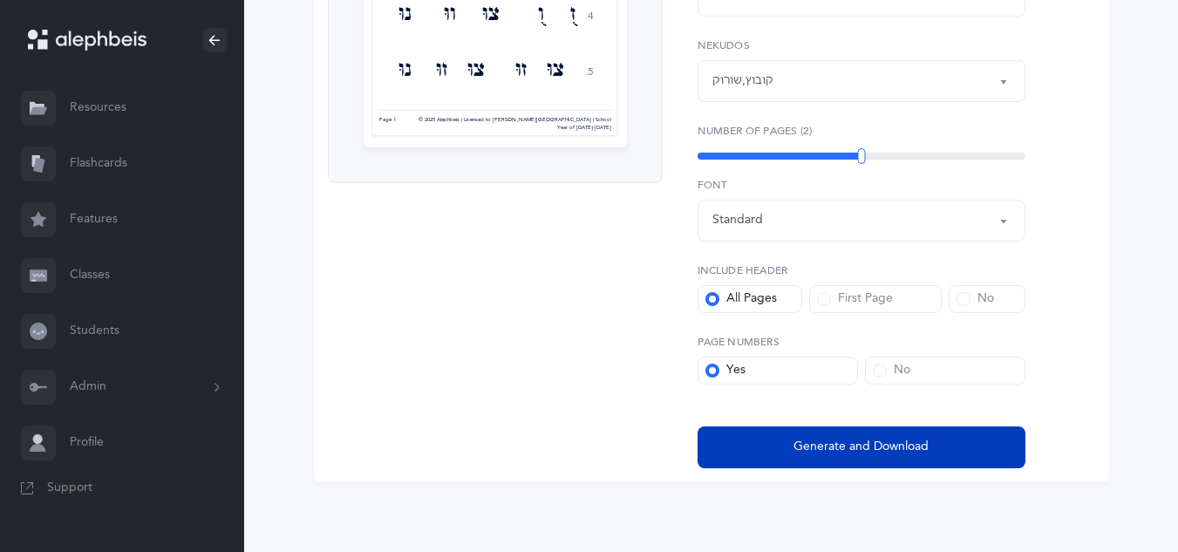
click at [841, 445] on span "Generate and Download" at bounding box center [860, 447] width 135 height 18
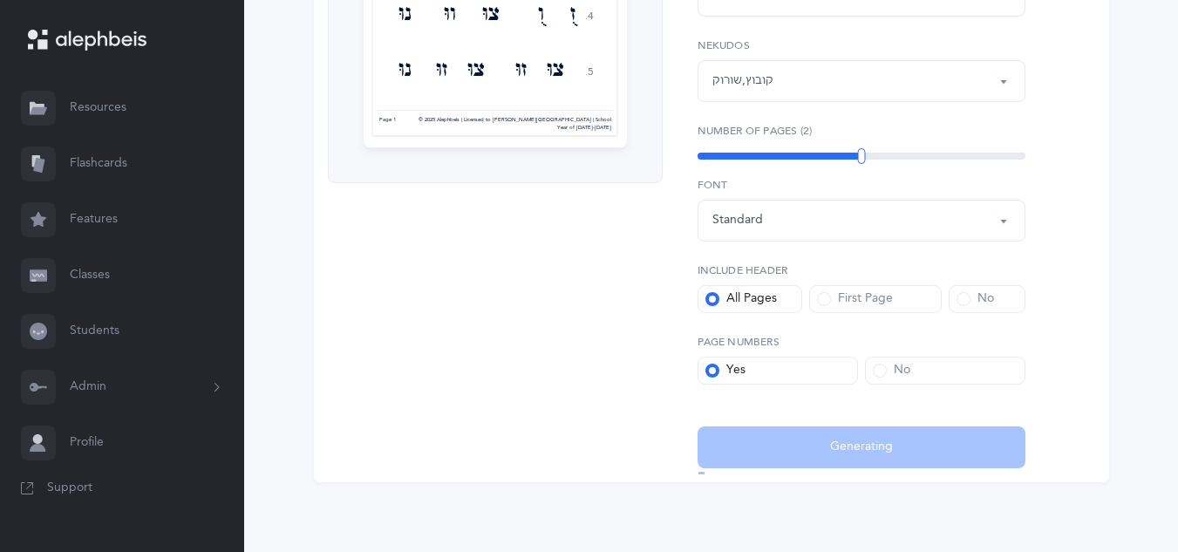
select select "4"
select select "6"
select select "37"
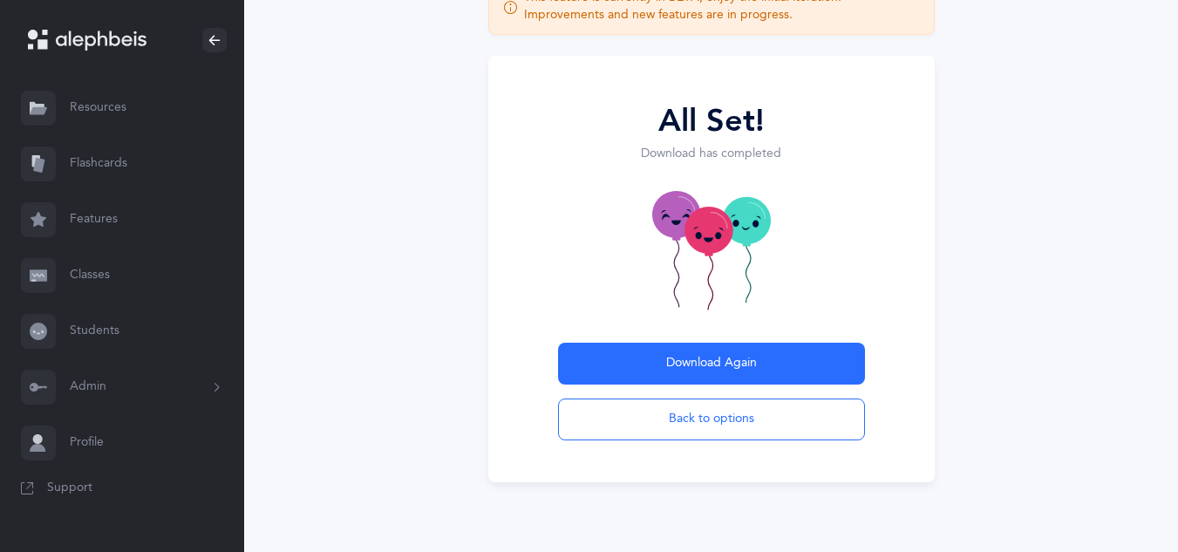
scroll to position [139, 0]
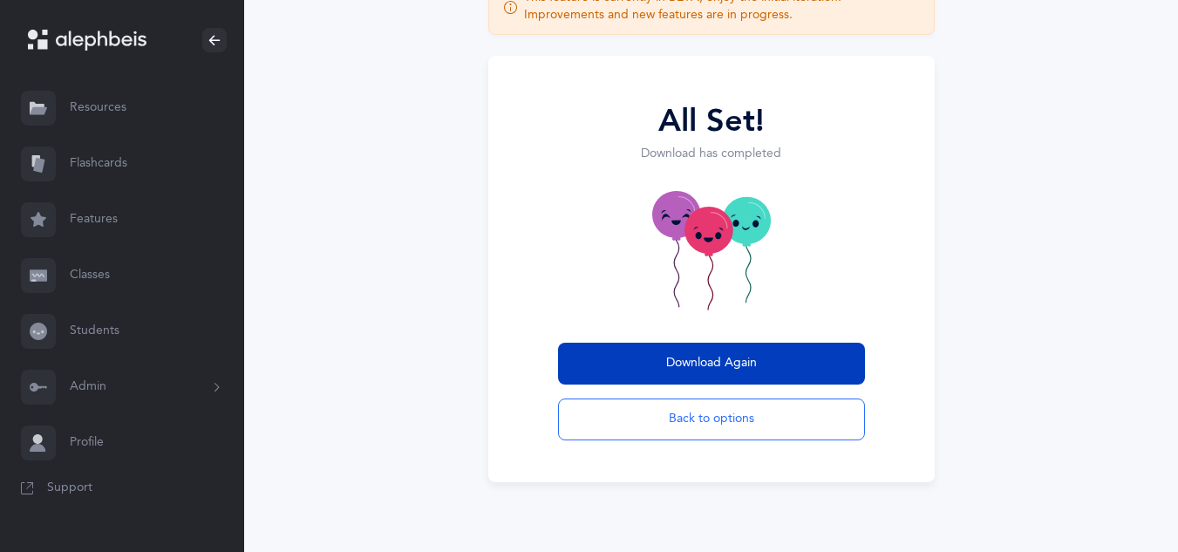
click at [786, 362] on button "Download Again" at bounding box center [711, 364] width 307 height 42
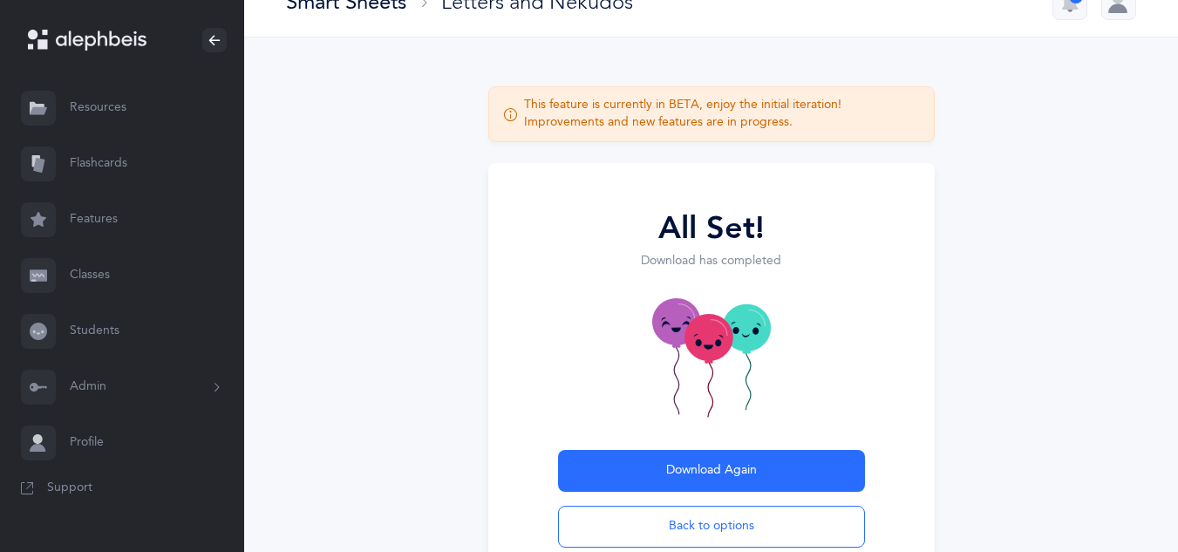
scroll to position [108, 0]
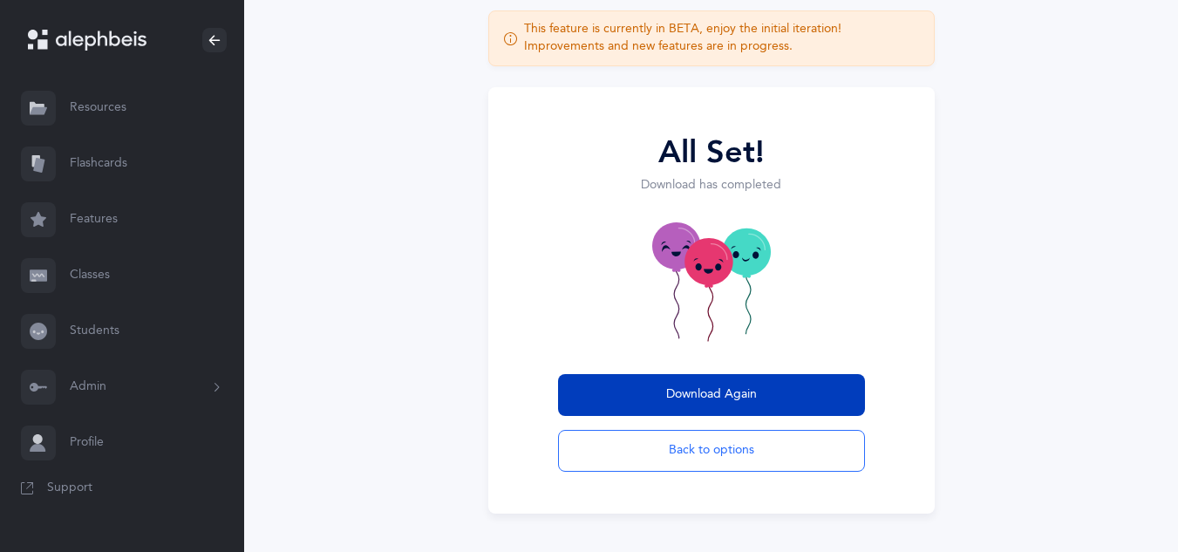
click at [744, 392] on span "Download Again" at bounding box center [711, 394] width 91 height 18
drag, startPoint x: 744, startPoint y: 392, endPoint x: 721, endPoint y: 374, distance: 29.8
click at [721, 374] on button "Download Again" at bounding box center [711, 395] width 307 height 42
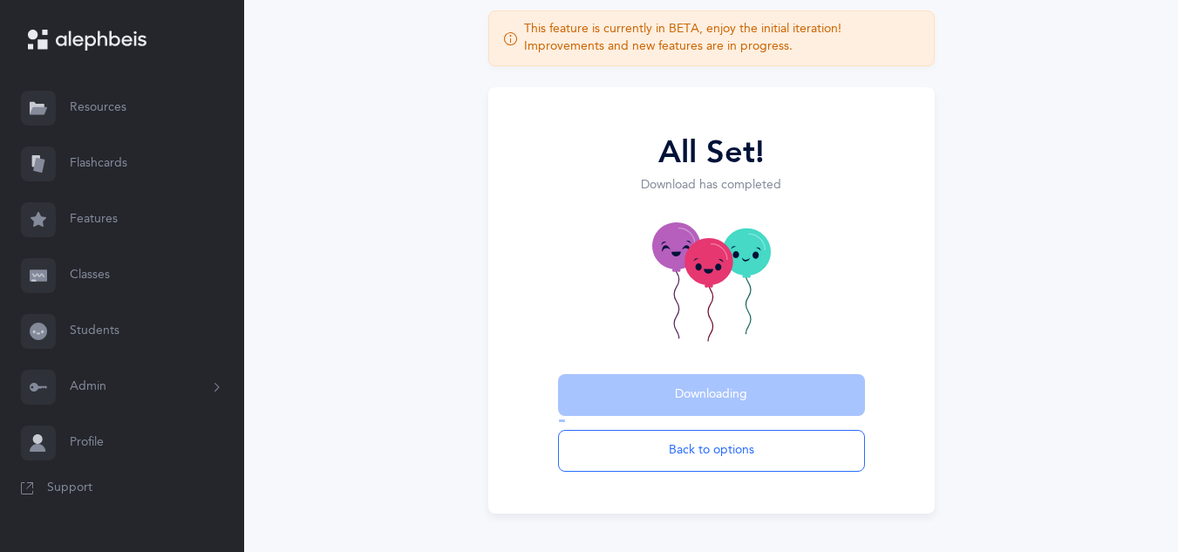
click at [727, 391] on span "Downloading" at bounding box center [711, 394] width 72 height 18
